Goal: Information Seeking & Learning: Learn about a topic

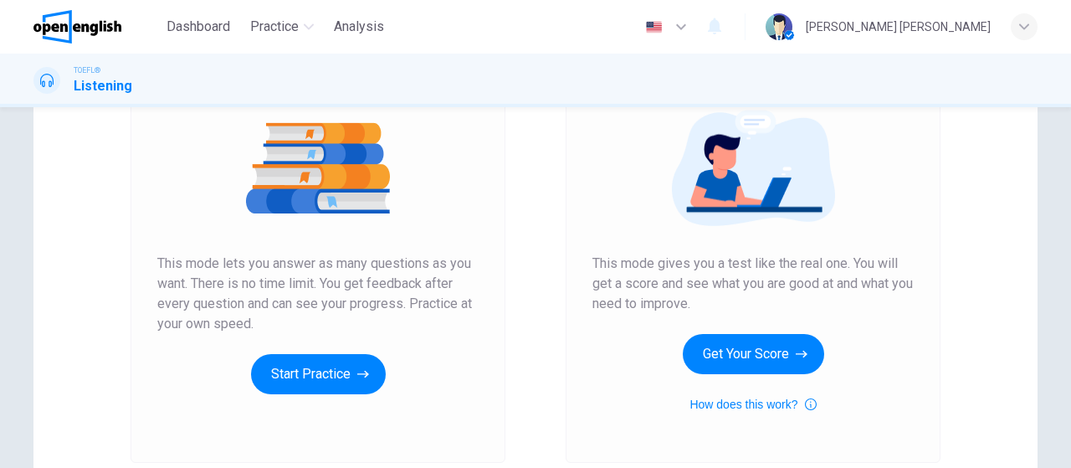
scroll to position [211, 0]
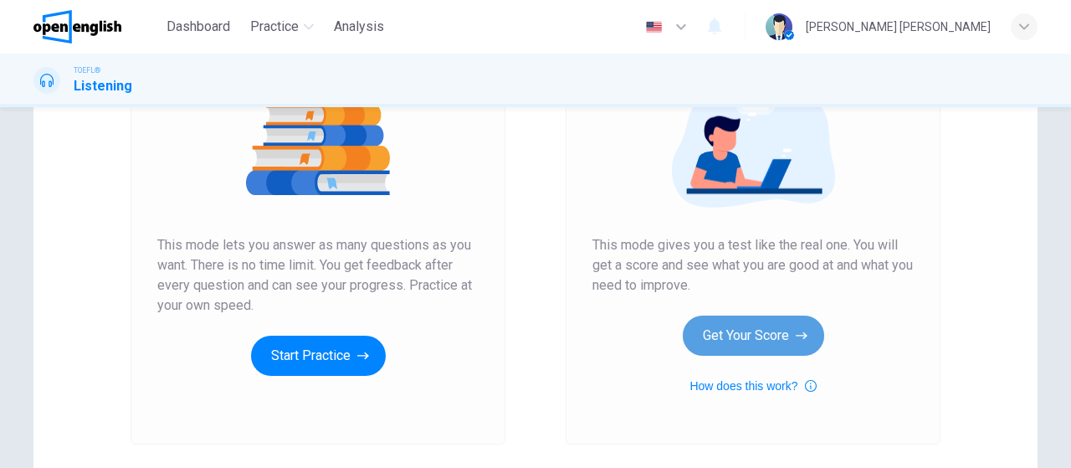
click at [759, 344] on button "Get Your Score" at bounding box center [753, 335] width 141 height 40
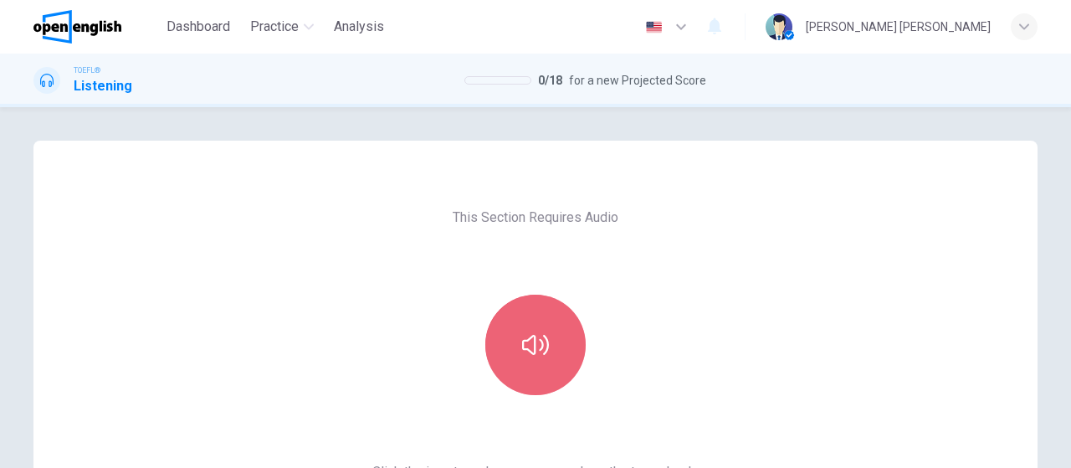
click at [545, 339] on button "button" at bounding box center [535, 344] width 100 height 100
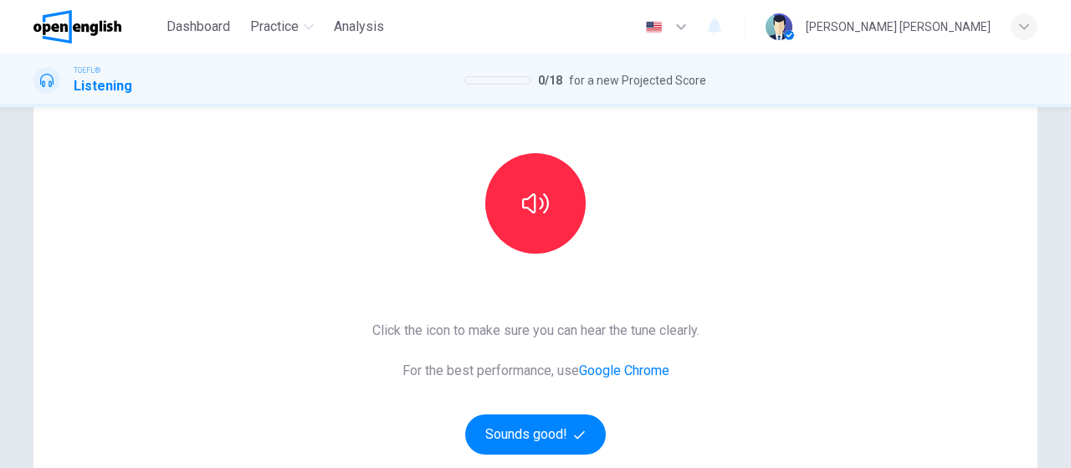
scroll to position [215, 0]
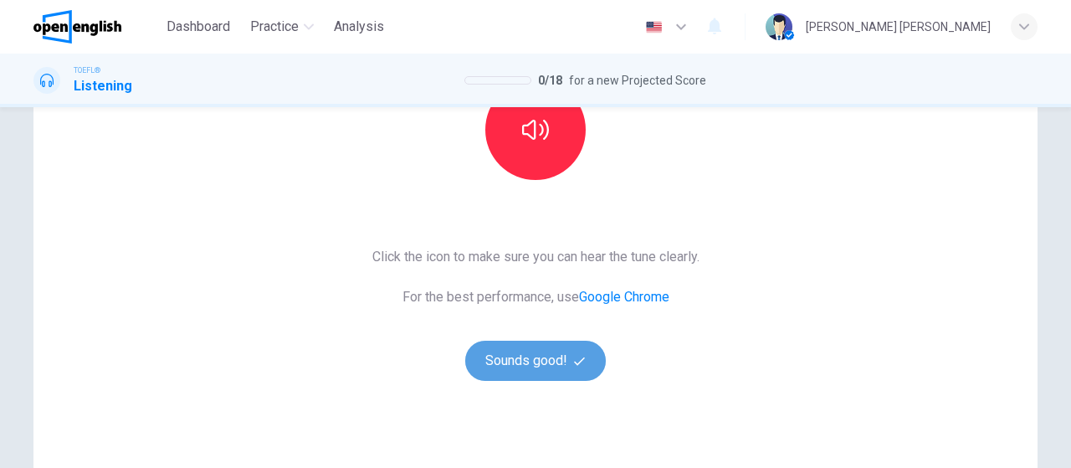
click at [545, 360] on button "Sounds good!" at bounding box center [535, 360] width 141 height 40
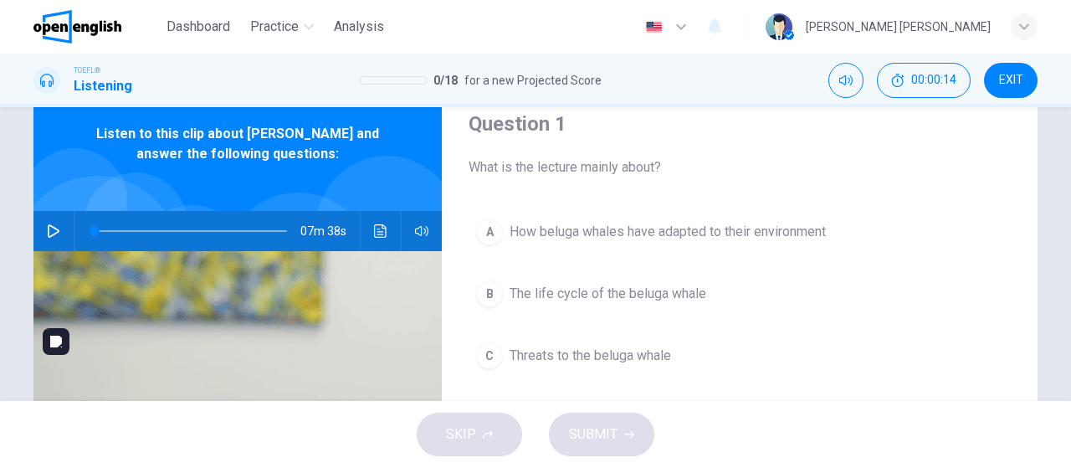
scroll to position [0, 0]
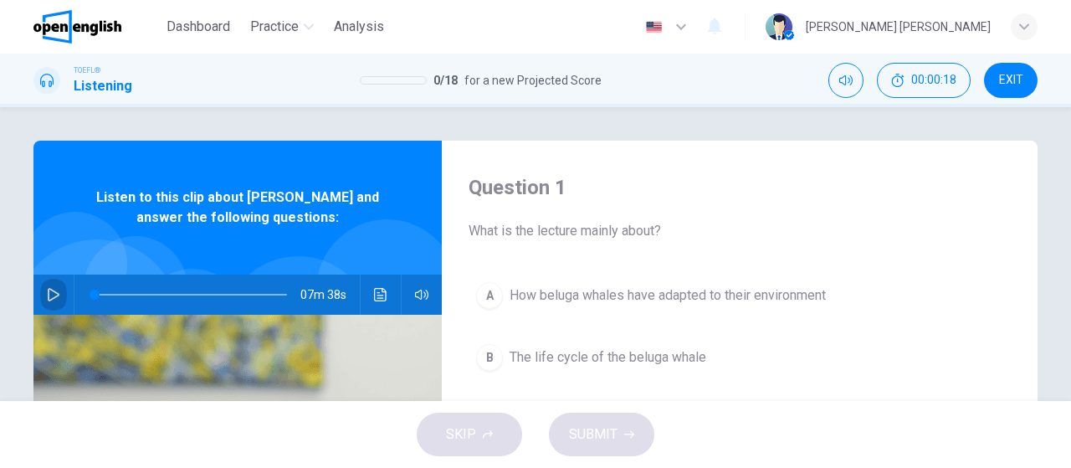
click at [47, 292] on icon "button" at bounding box center [53, 294] width 13 height 13
click at [95, 294] on span at bounding box center [191, 294] width 192 height 23
click at [420, 299] on icon "button" at bounding box center [421, 294] width 13 height 13
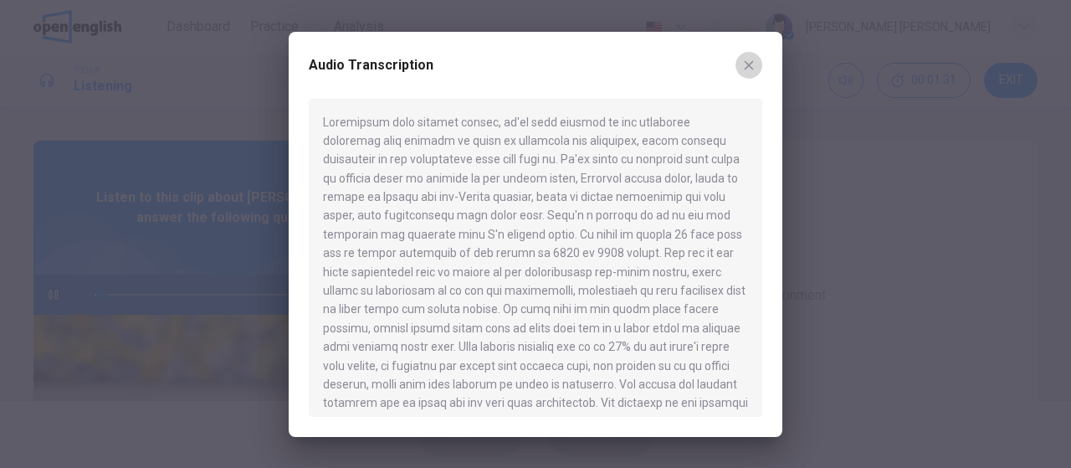
click at [751, 70] on icon "button" at bounding box center [748, 65] width 13 height 13
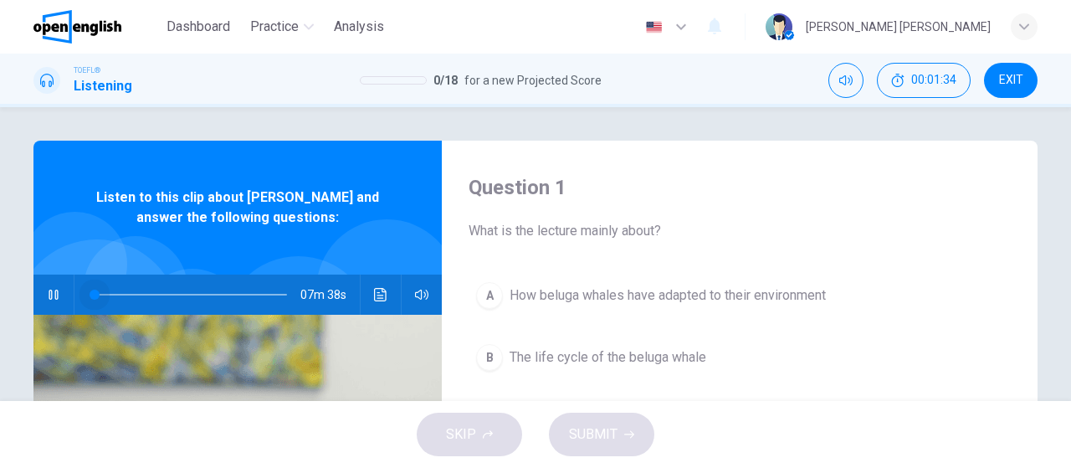
click at [90, 292] on span at bounding box center [95, 294] width 10 height 10
click at [924, 272] on div "Question 1 What is the lecture mainly about? A How beluga whales have adapted t…" at bounding box center [740, 431] width 596 height 581
click at [407, 177] on div "Listen to this clip about [PERSON_NAME] and answer the following questions:" at bounding box center [237, 208] width 408 height 134
click at [108, 294] on span at bounding box center [113, 294] width 10 height 10
click at [416, 294] on icon "button" at bounding box center [421, 294] width 13 height 13
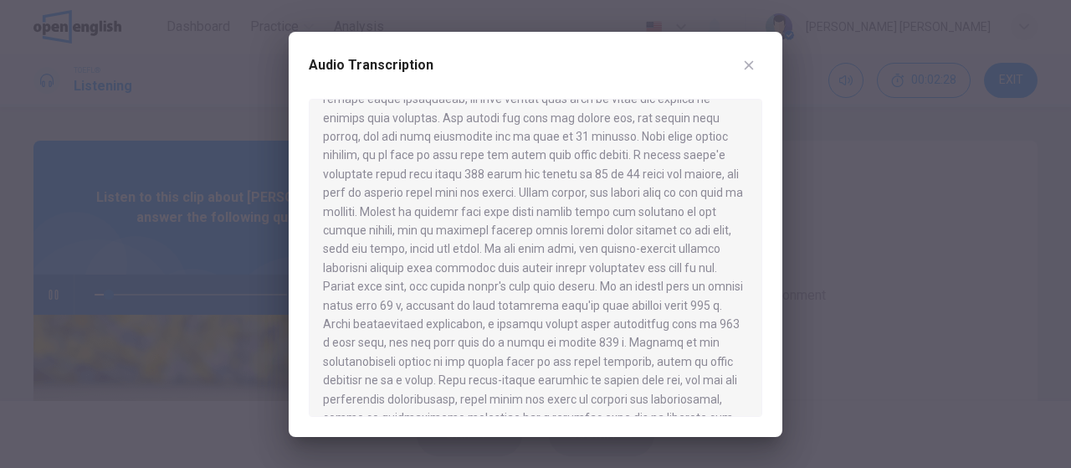
scroll to position [950, 0]
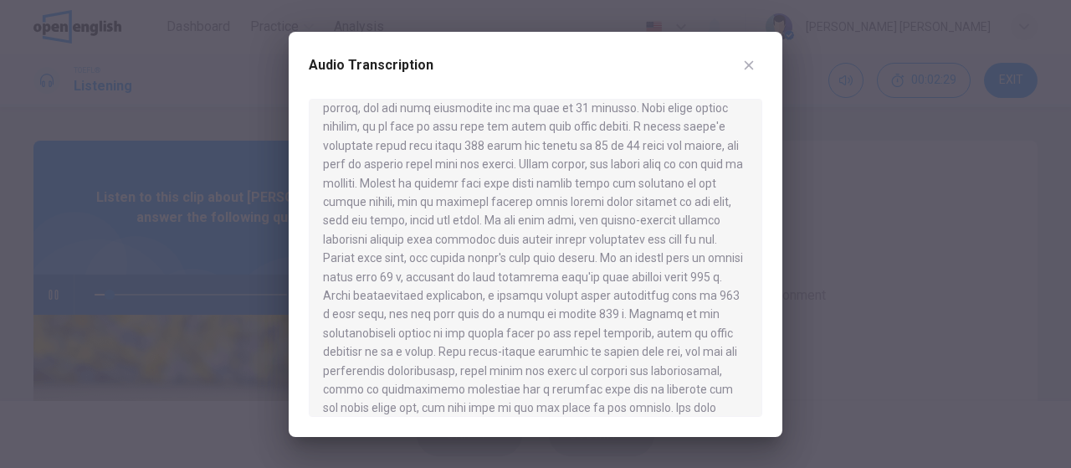
click at [750, 60] on icon "button" at bounding box center [748, 65] width 13 height 13
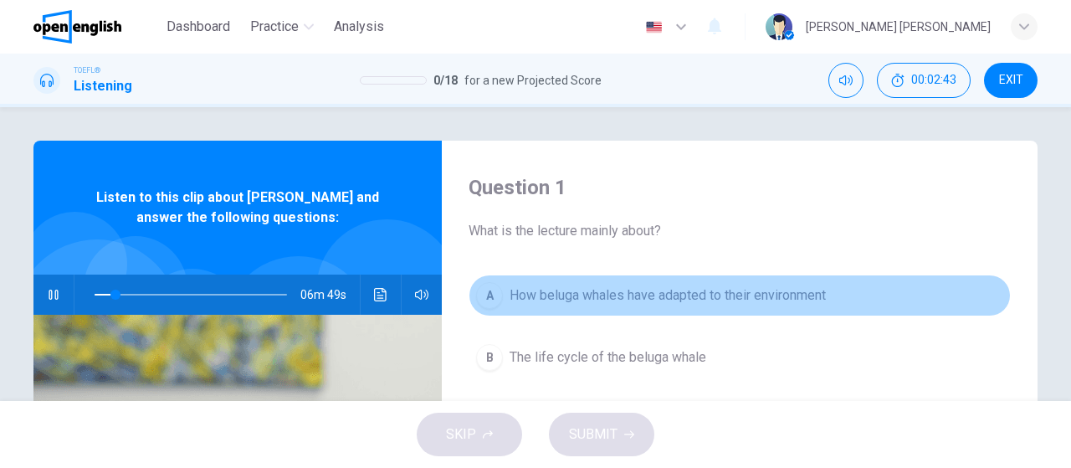
click at [637, 294] on span "How beluga whales have adapted to their environment" at bounding box center [667, 295] width 316 height 20
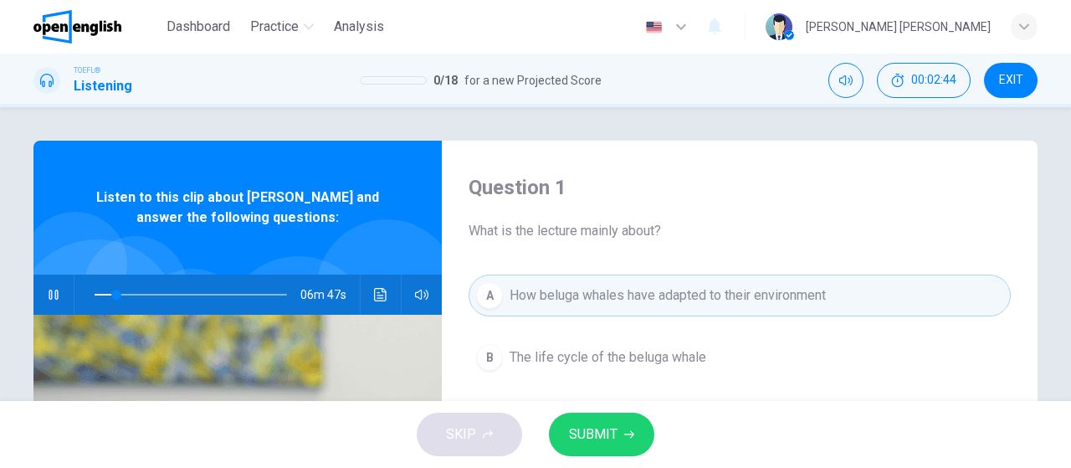
click at [614, 441] on span "SUBMIT" at bounding box center [593, 433] width 49 height 23
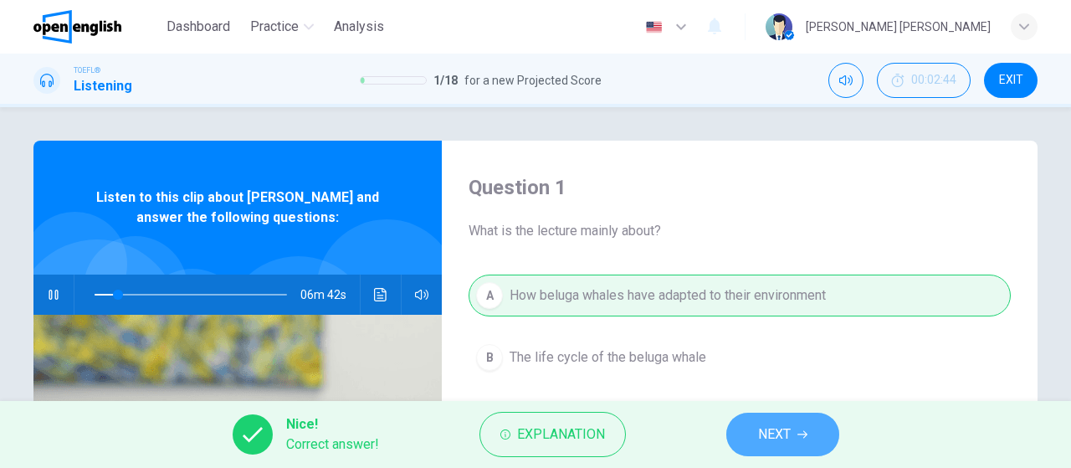
click at [785, 424] on span "NEXT" at bounding box center [774, 433] width 33 height 23
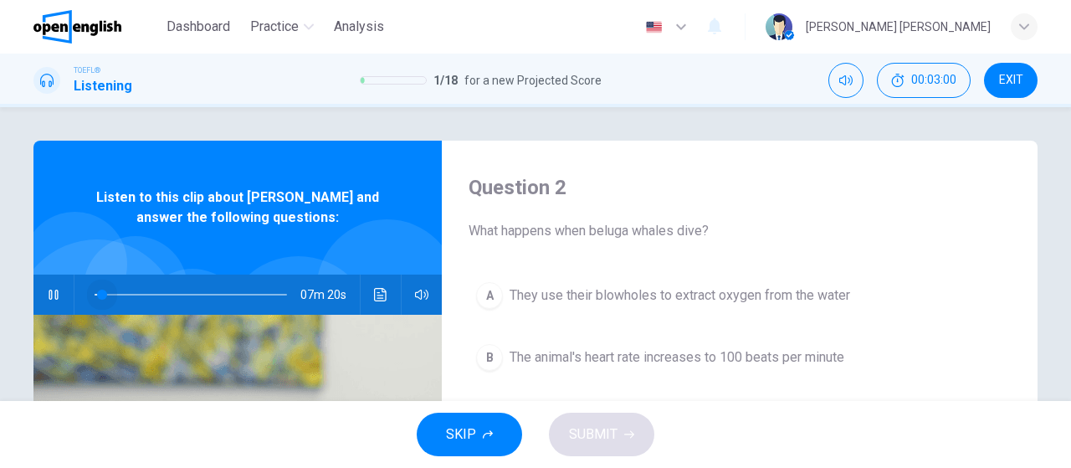
click at [97, 295] on span at bounding box center [191, 294] width 192 height 23
click at [52, 297] on icon "button" at bounding box center [53, 294] width 13 height 13
click at [374, 294] on icon "Click to see the audio transcription" at bounding box center [380, 294] width 13 height 13
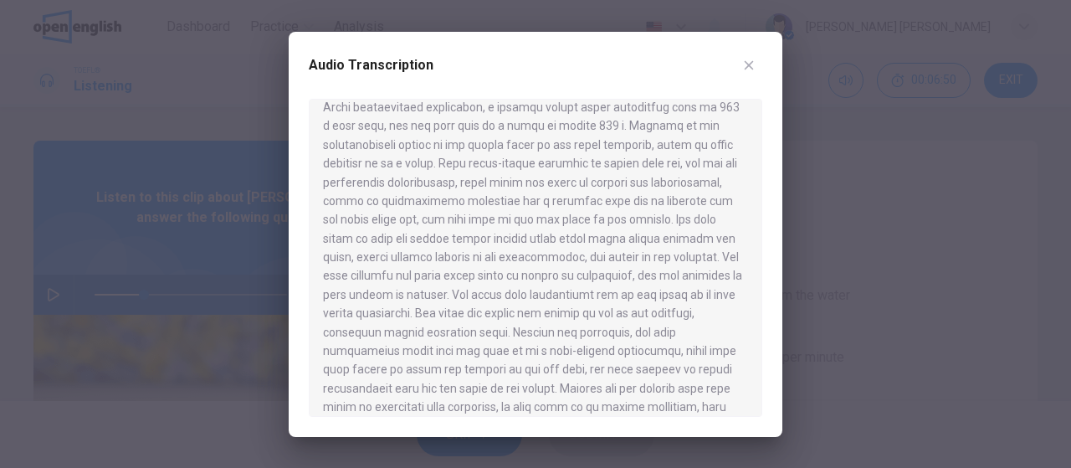
scroll to position [1190, 0]
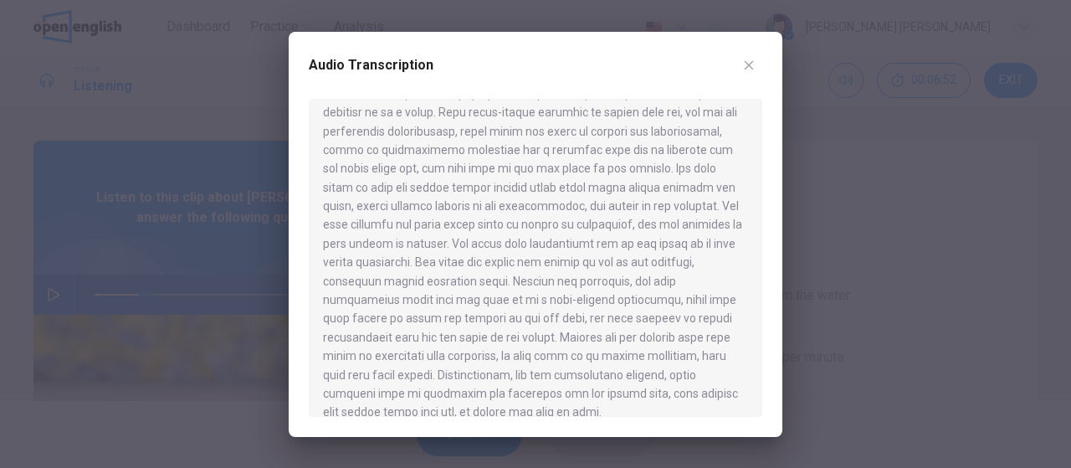
click at [754, 65] on icon "button" at bounding box center [748, 65] width 13 height 13
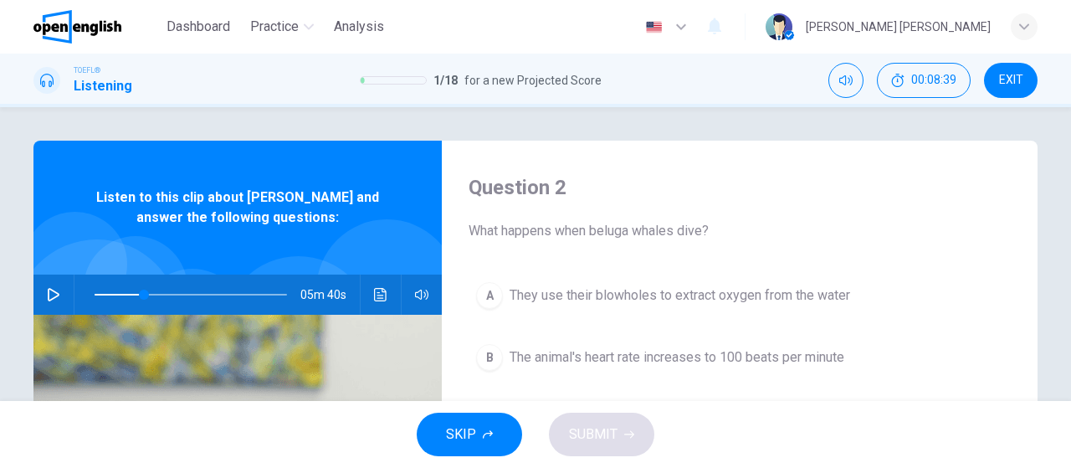
click at [54, 286] on button "button" at bounding box center [53, 294] width 27 height 40
click at [141, 294] on span at bounding box center [146, 294] width 10 height 10
click at [574, 285] on span "They use their blowholes to extract oxygen from the water" at bounding box center [679, 295] width 340 height 20
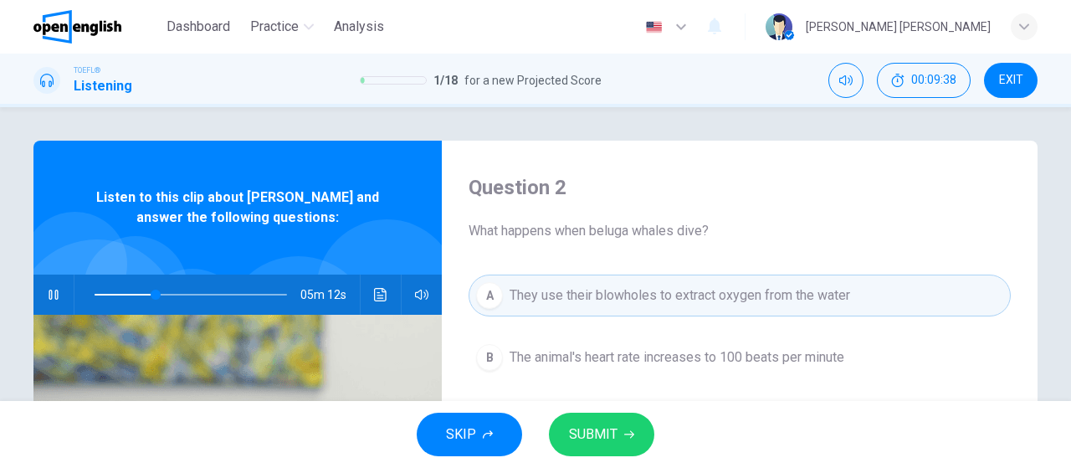
click at [594, 438] on span "SUBMIT" at bounding box center [593, 433] width 49 height 23
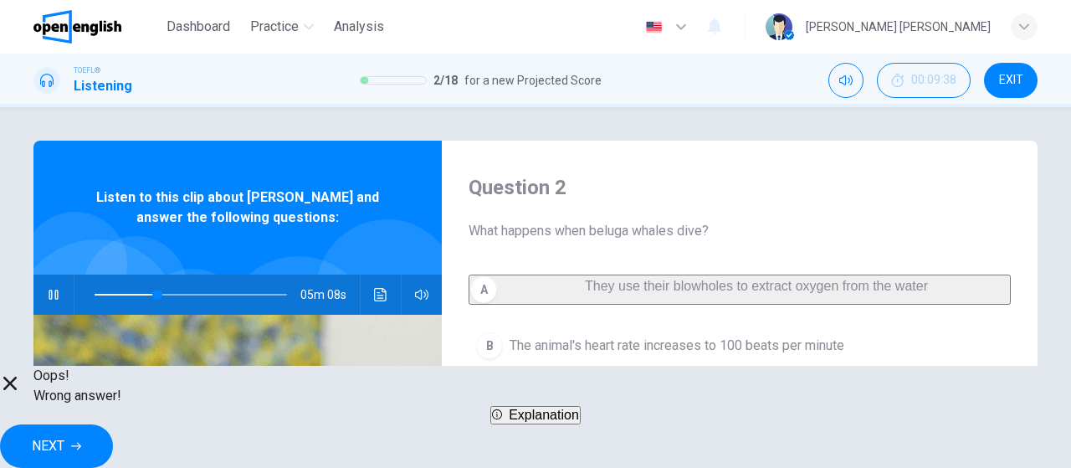
click at [579, 422] on span "Explanation" at bounding box center [544, 414] width 70 height 14
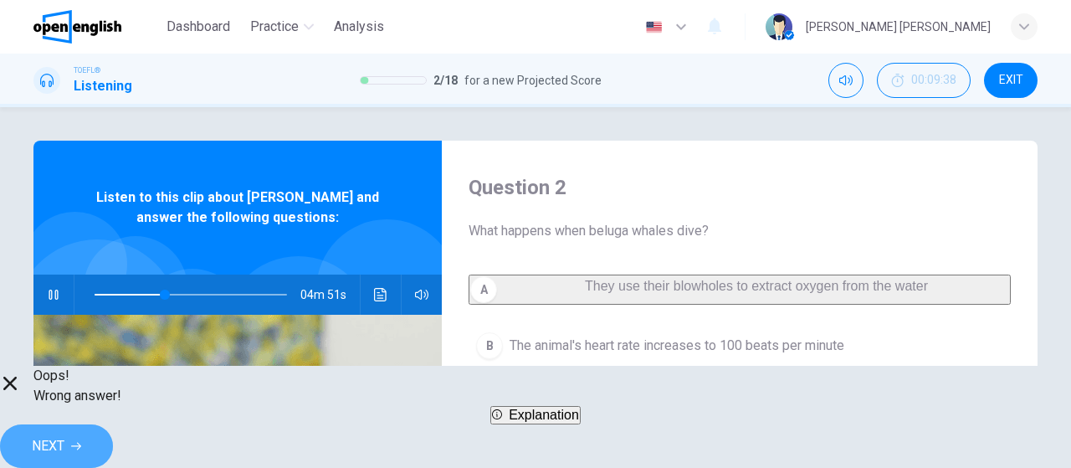
click at [113, 427] on button "NEXT" at bounding box center [56, 445] width 113 height 43
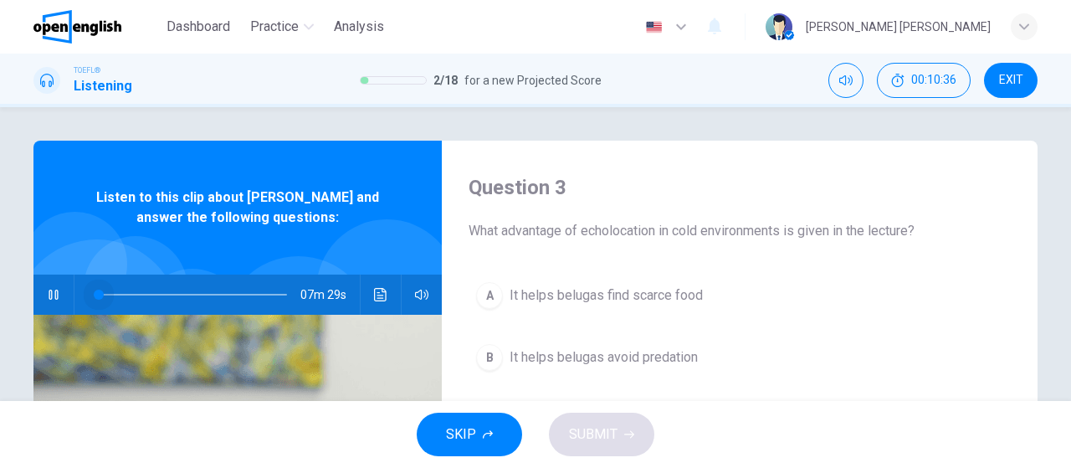
click at [95, 297] on span at bounding box center [191, 294] width 192 height 23
click at [64, 302] on div "06m 37s" at bounding box center [237, 294] width 408 height 40
click at [53, 297] on icon "button" at bounding box center [53, 294] width 9 height 10
type input "**"
